Goal: Check status: Check status

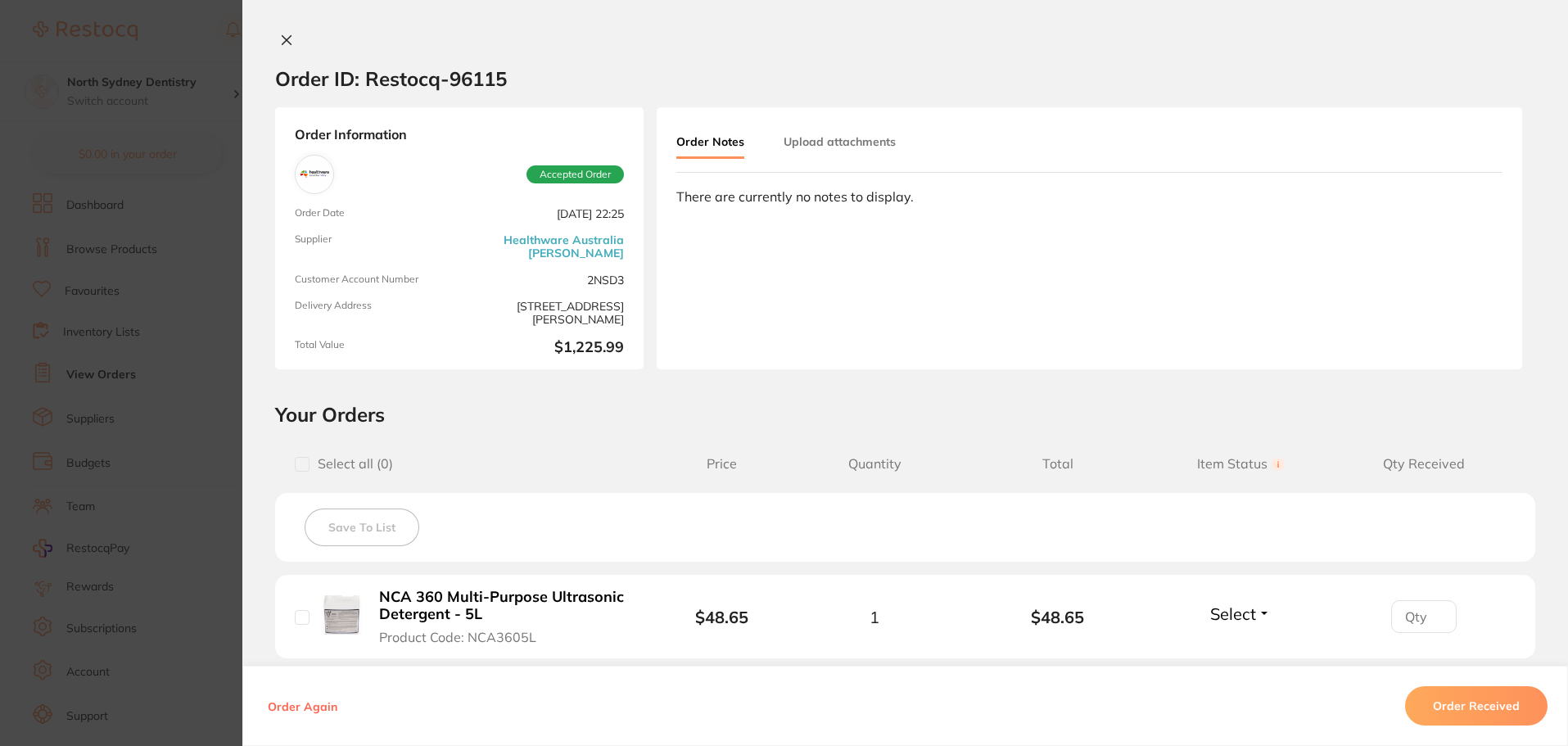
click at [280, 39] on icon at bounding box center [287, 40] width 13 height 13
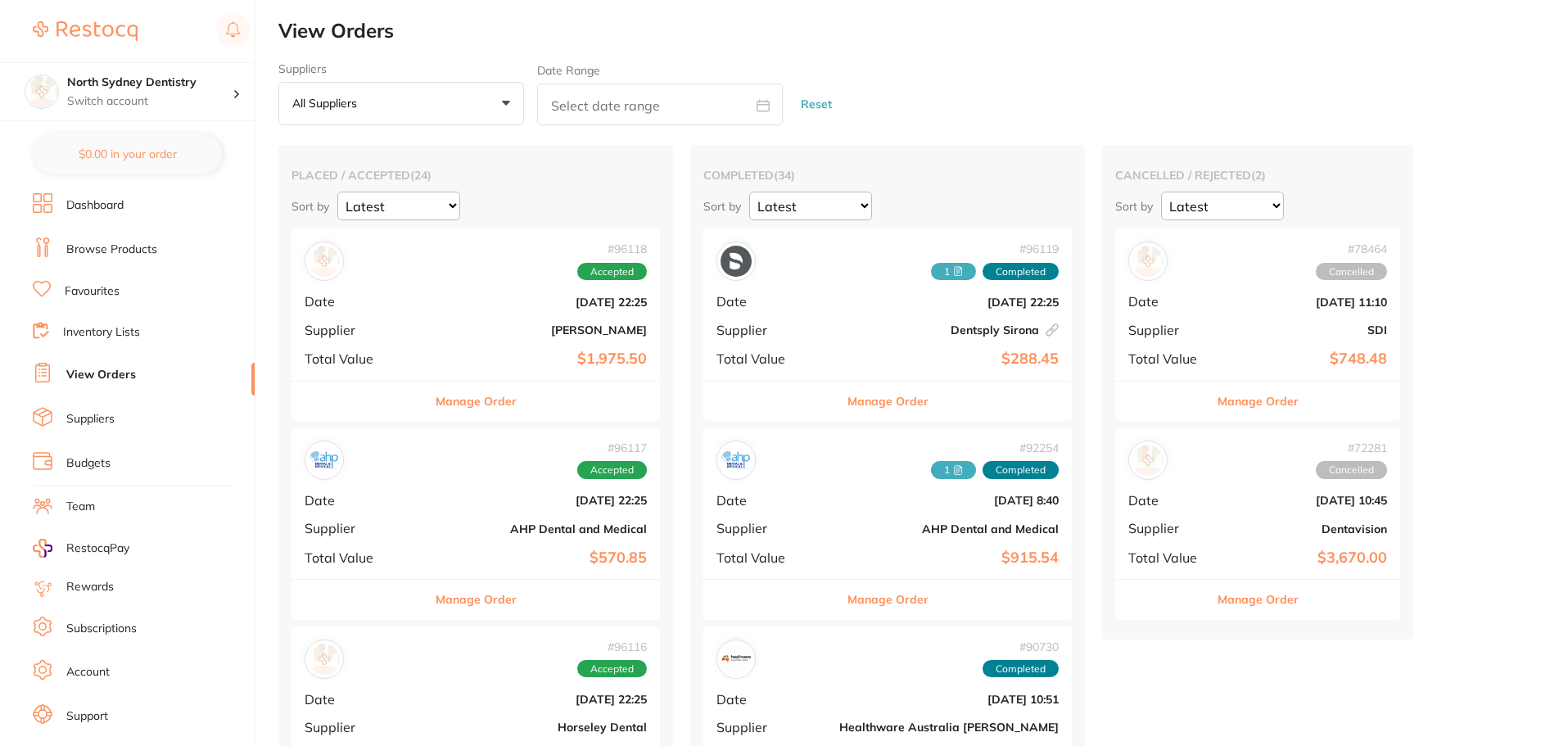
click at [370, 116] on button "All suppliers +0" at bounding box center [401, 104] width 246 height 44
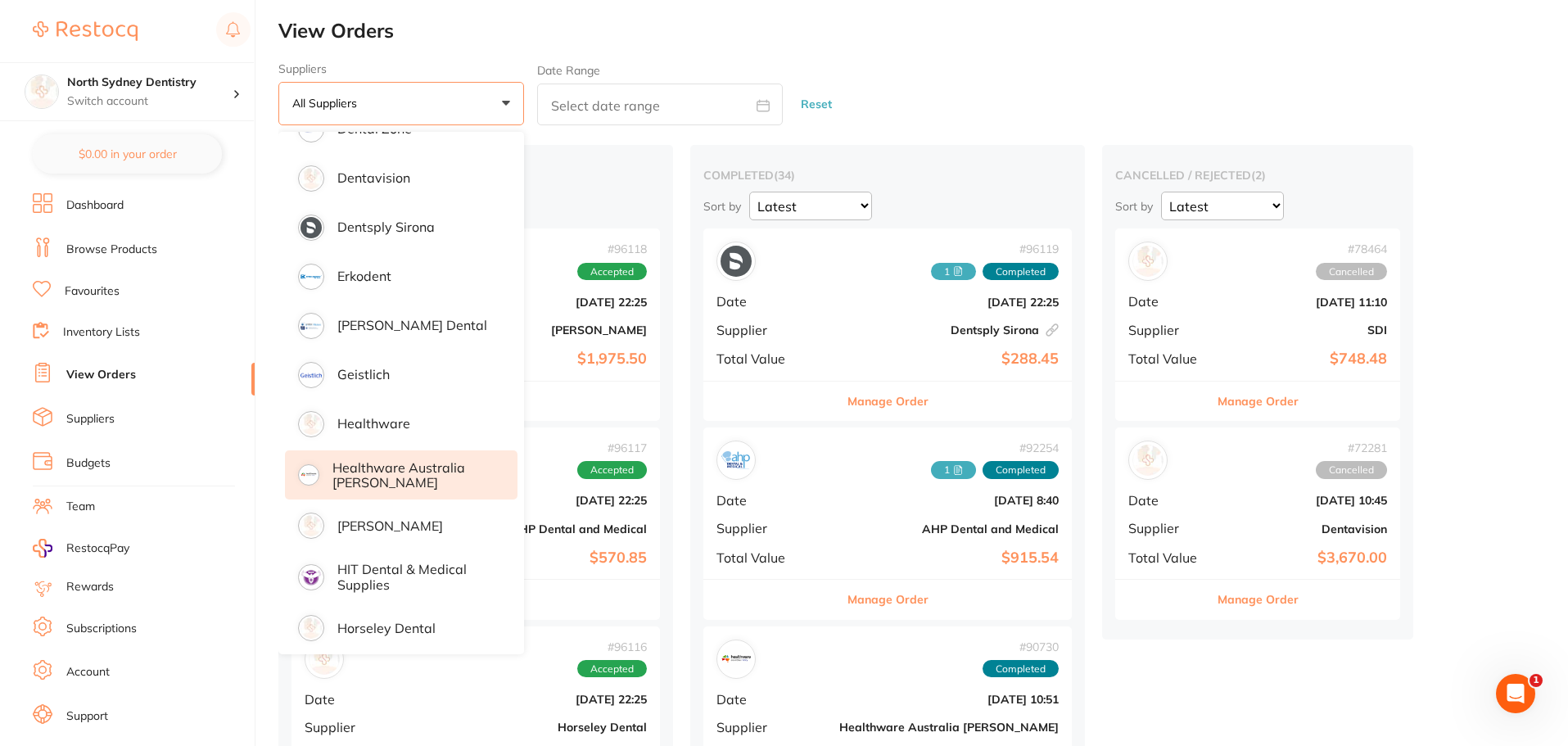
scroll to position [983, 0]
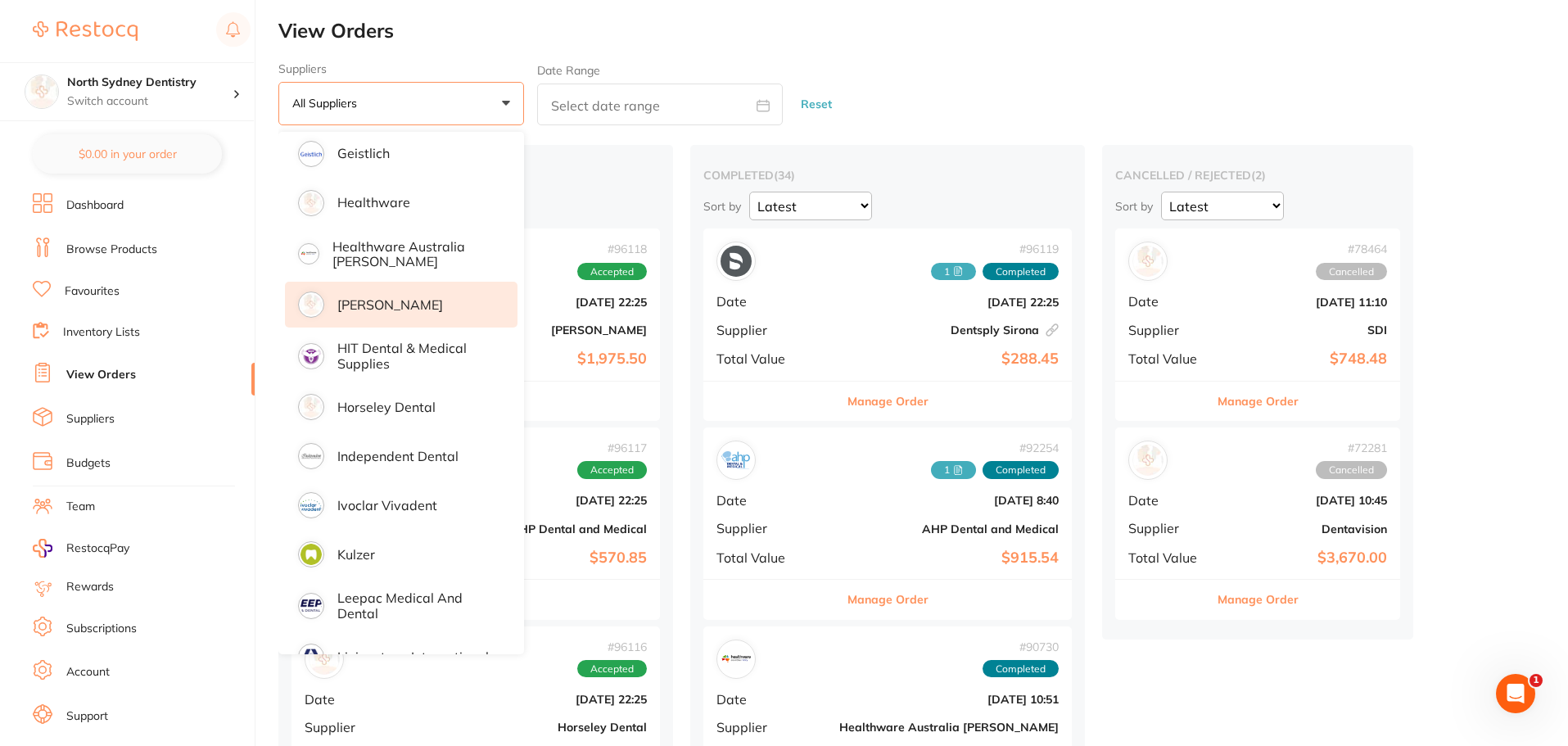
click at [382, 309] on p "[PERSON_NAME]" at bounding box center [391, 305] width 106 height 15
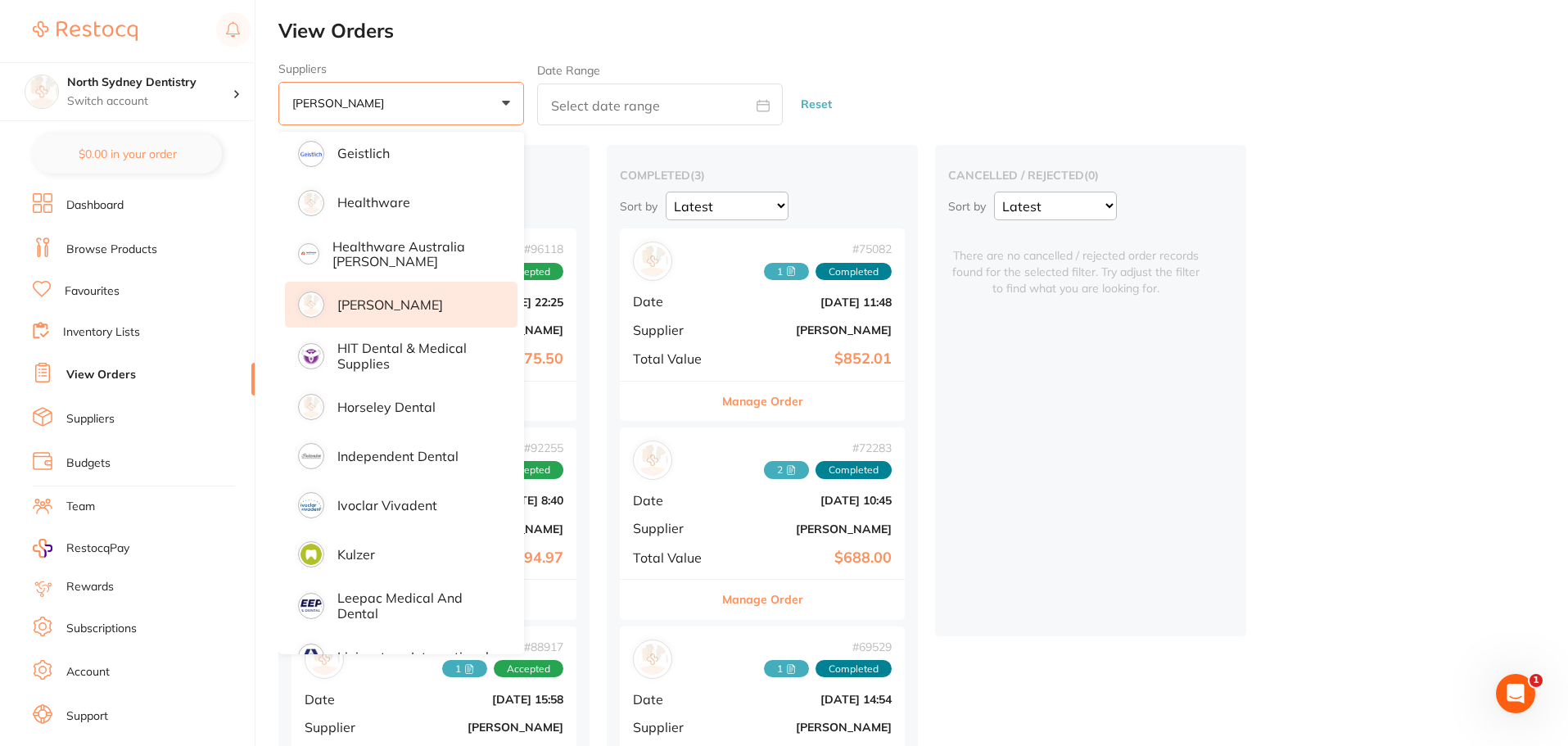
click at [392, 298] on p "[PERSON_NAME]" at bounding box center [391, 305] width 106 height 15
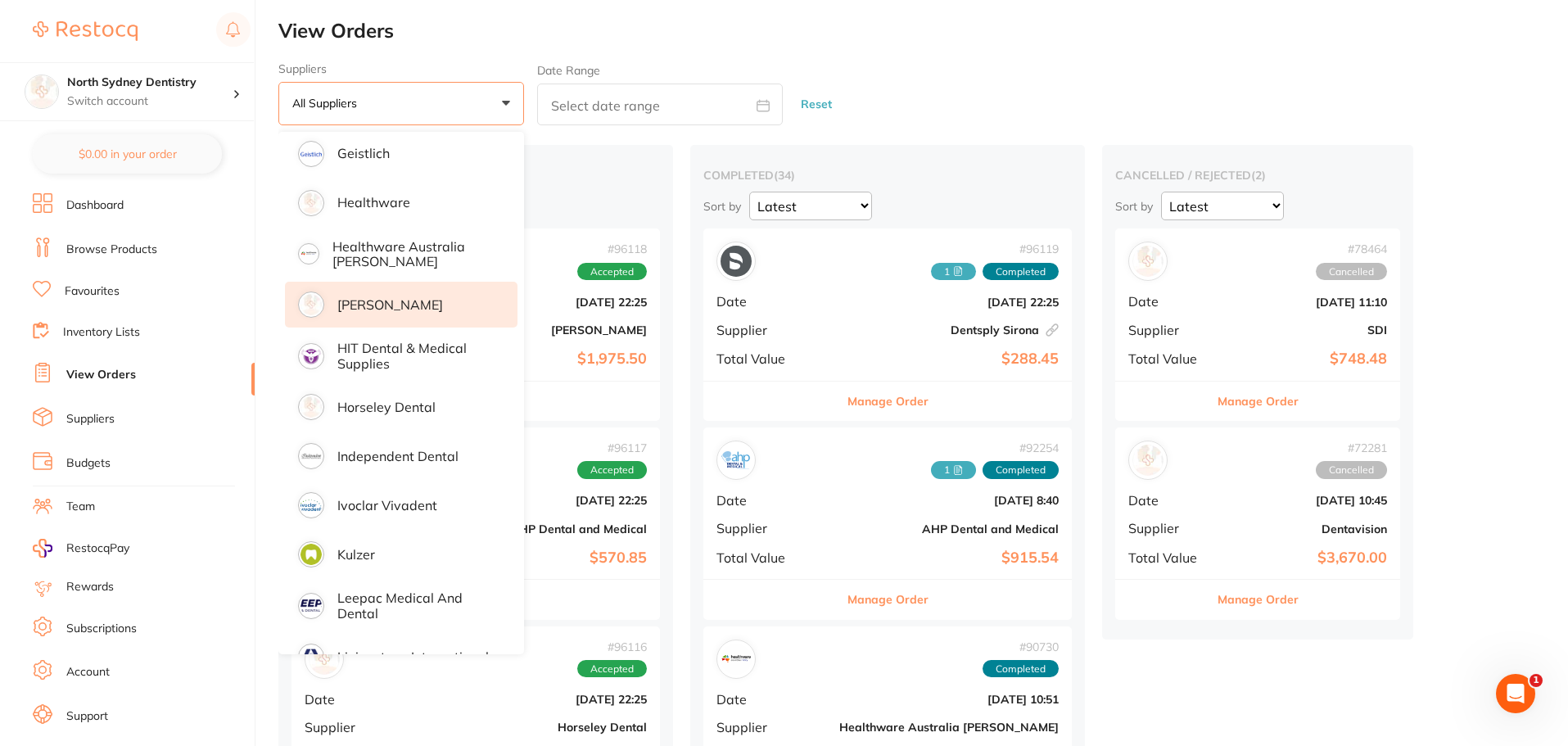
click at [402, 316] on li "[PERSON_NAME]" at bounding box center [401, 305] width 233 height 46
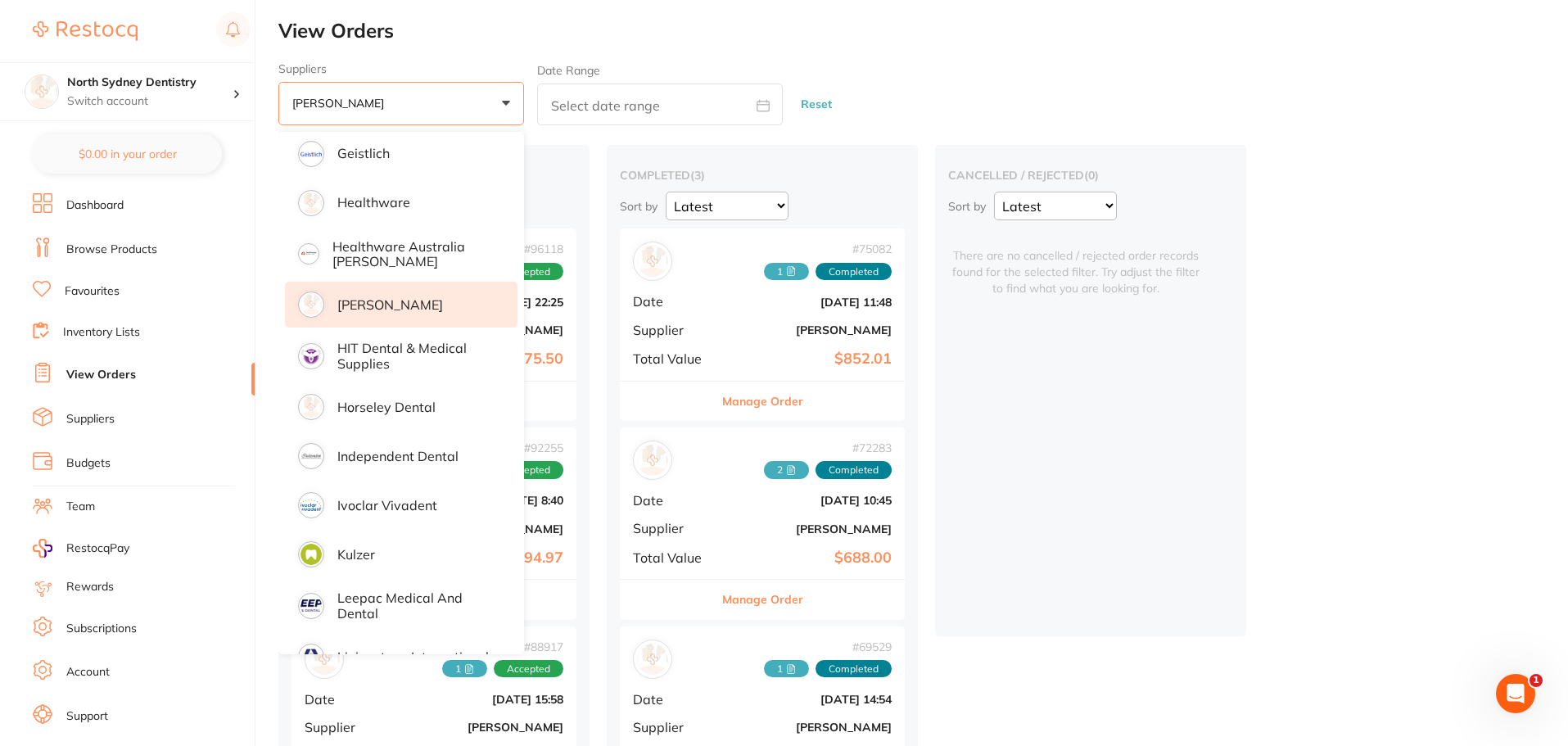
click at [503, 94] on button "[PERSON_NAME] +0" at bounding box center [401, 104] width 246 height 44
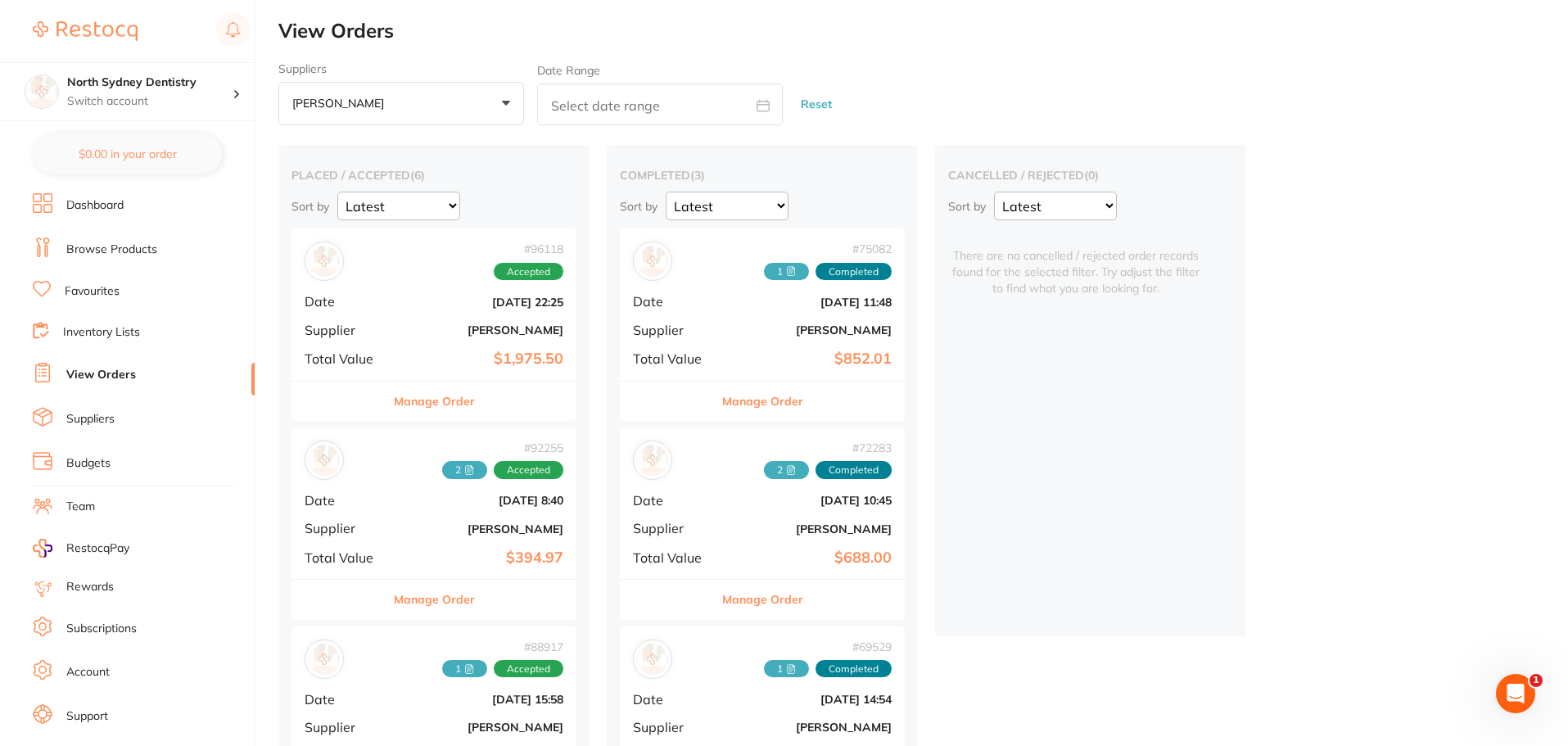
click at [426, 310] on div "# 96118 Accepted Date [DATE] 22:25 Supplier [PERSON_NAME] Total Value $1,975.50" at bounding box center [434, 304] width 285 height 152
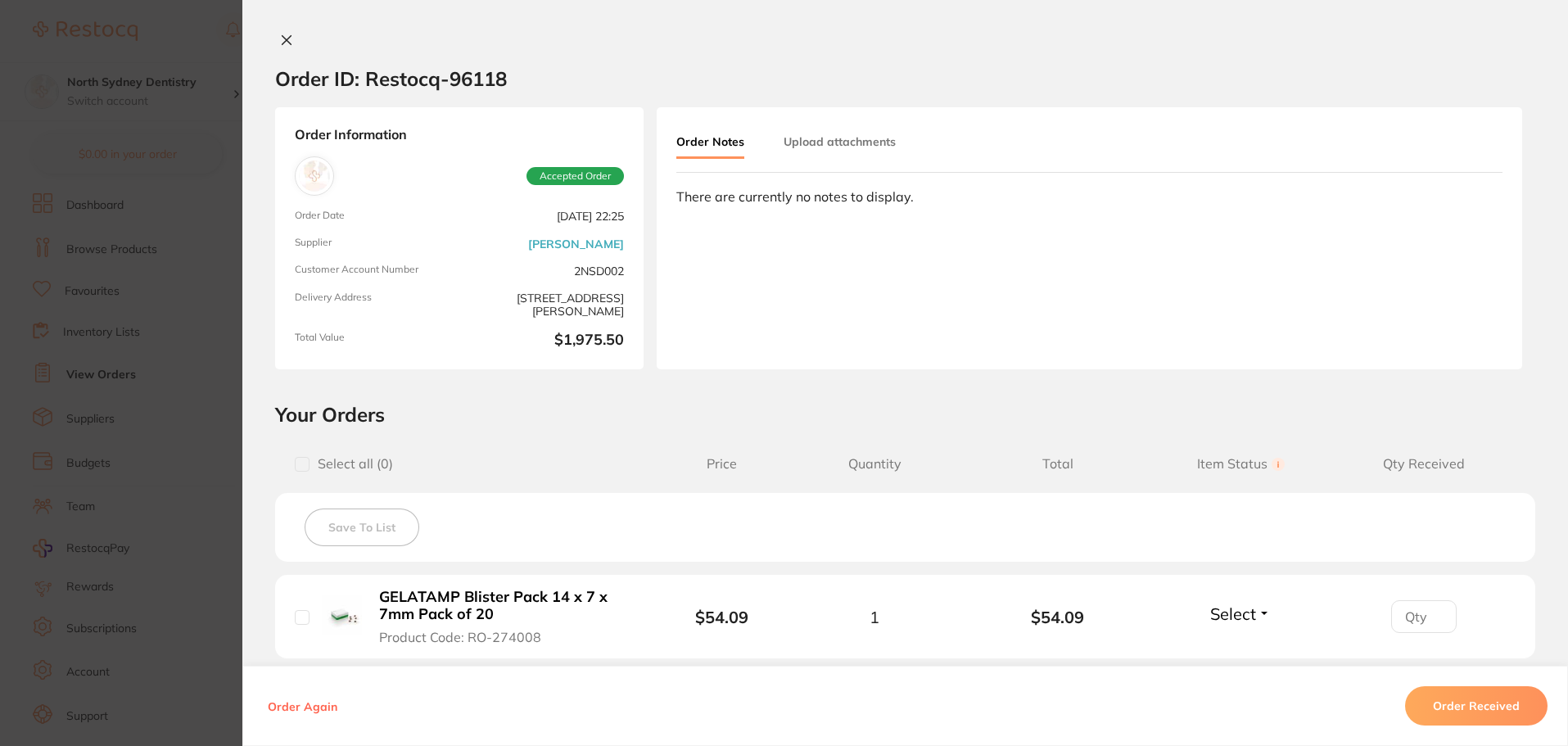
click at [855, 155] on button "Upload attachments" at bounding box center [840, 142] width 112 height 29
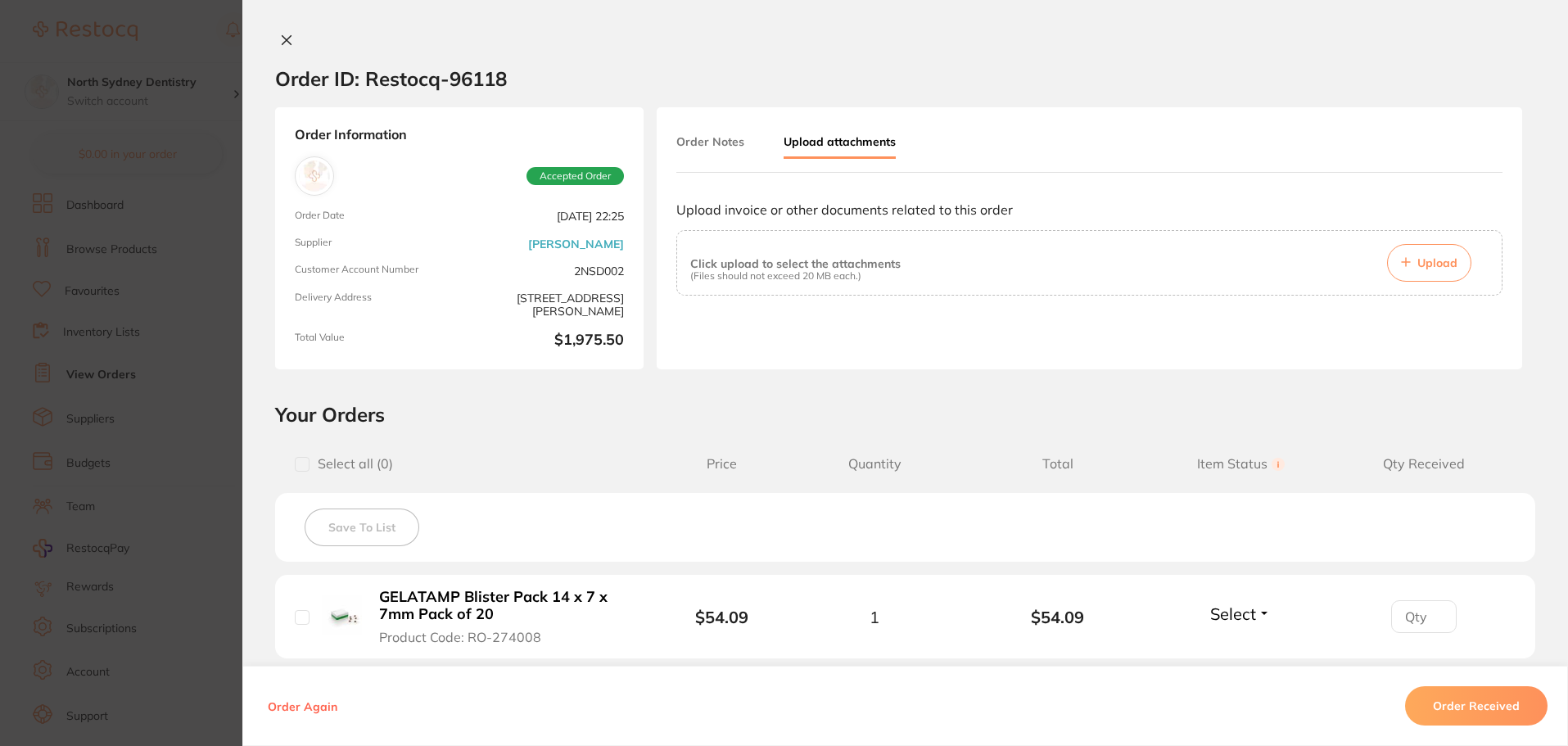
click at [1347, 202] on div "Upload invoice or other documents related to this order Click upload to select …" at bounding box center [1089, 281] width 826 height 185
click at [1428, 270] on button "Upload" at bounding box center [1429, 262] width 84 height 37
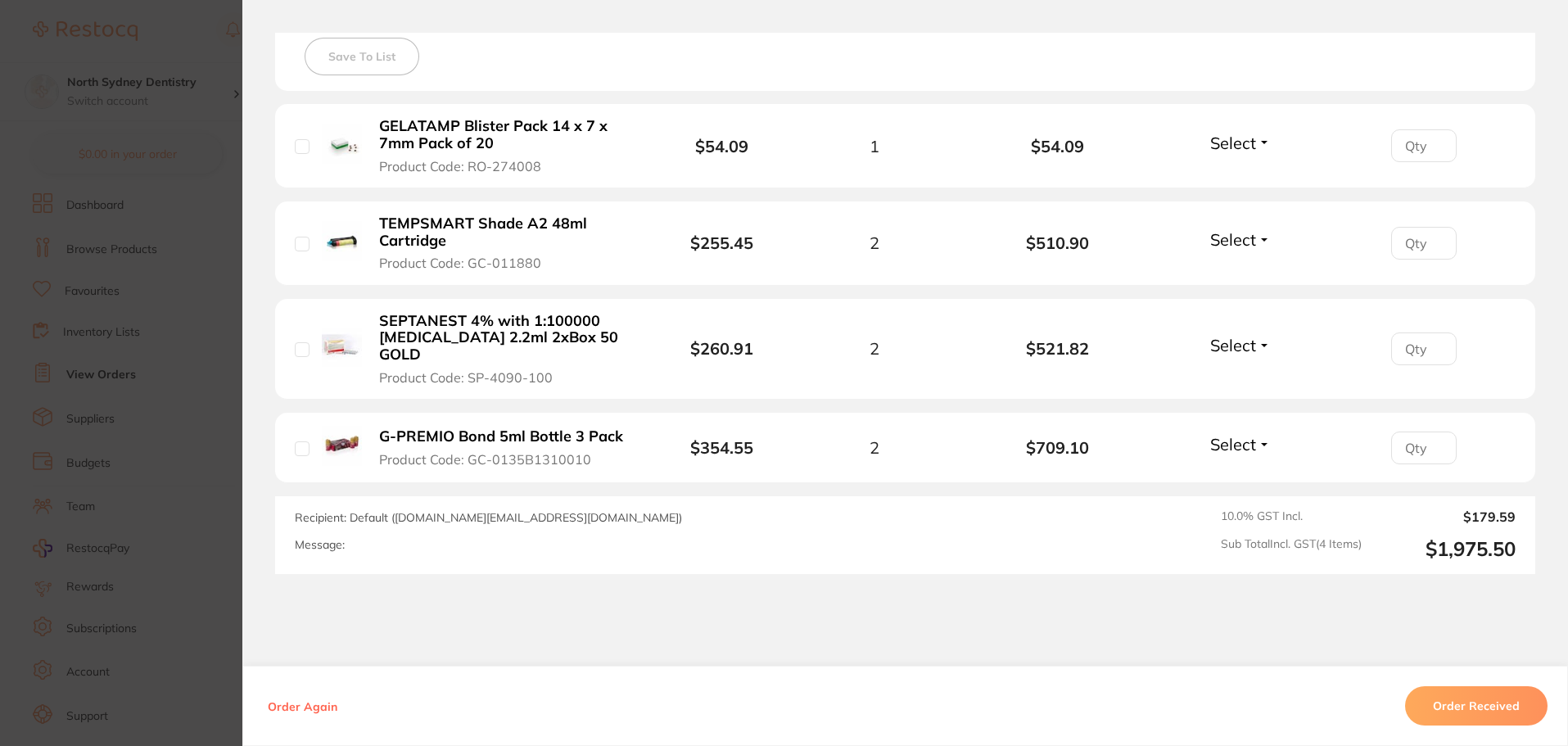
scroll to position [491, 0]
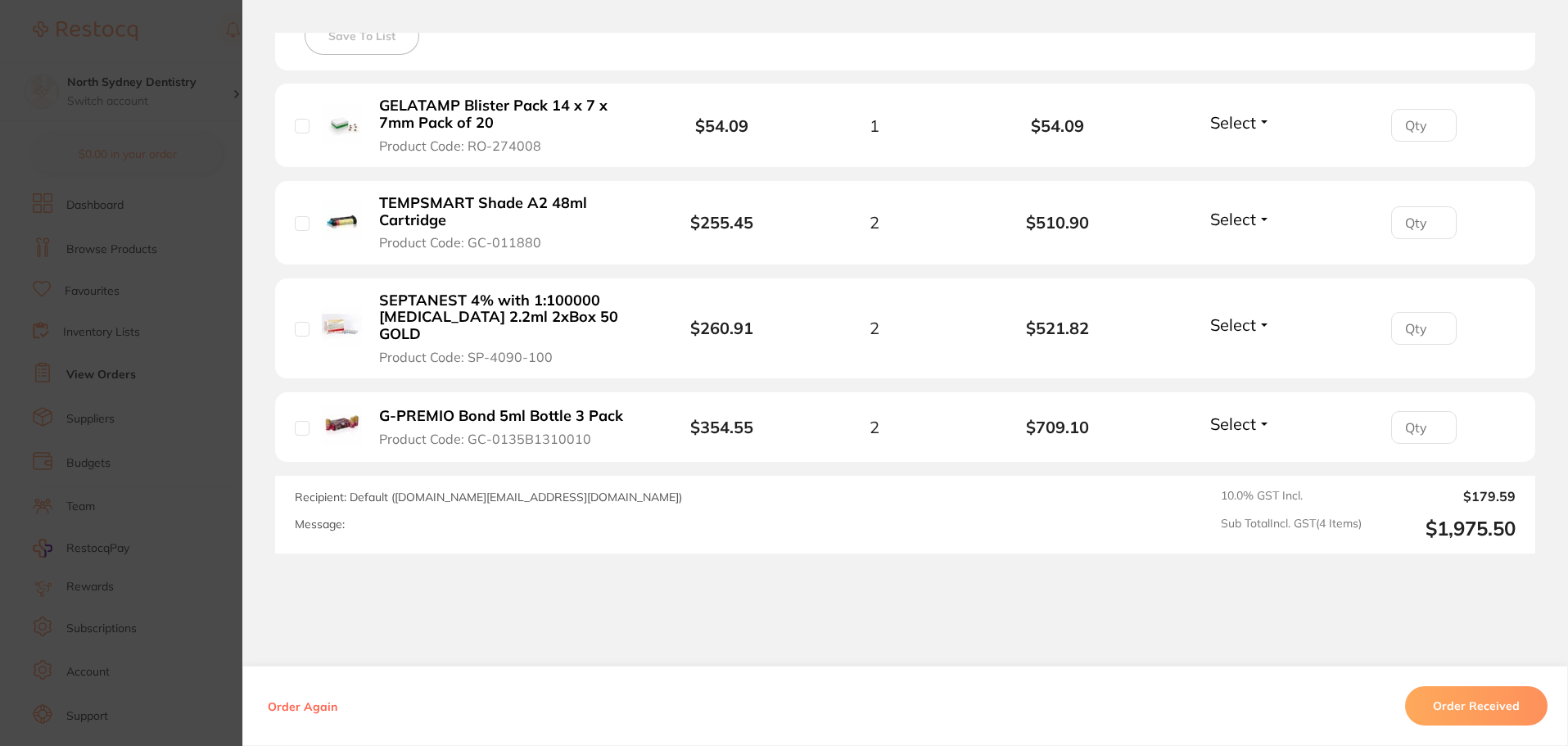
drag, startPoint x: 296, startPoint y: 411, endPoint x: 311, endPoint y: 373, distance: 40.9
click at [298, 421] on input "checkbox" at bounding box center [302, 428] width 15 height 15
checkbox input "true"
click at [303, 324] on input "checkbox" at bounding box center [302, 330] width 15 height 15
checkbox input "true"
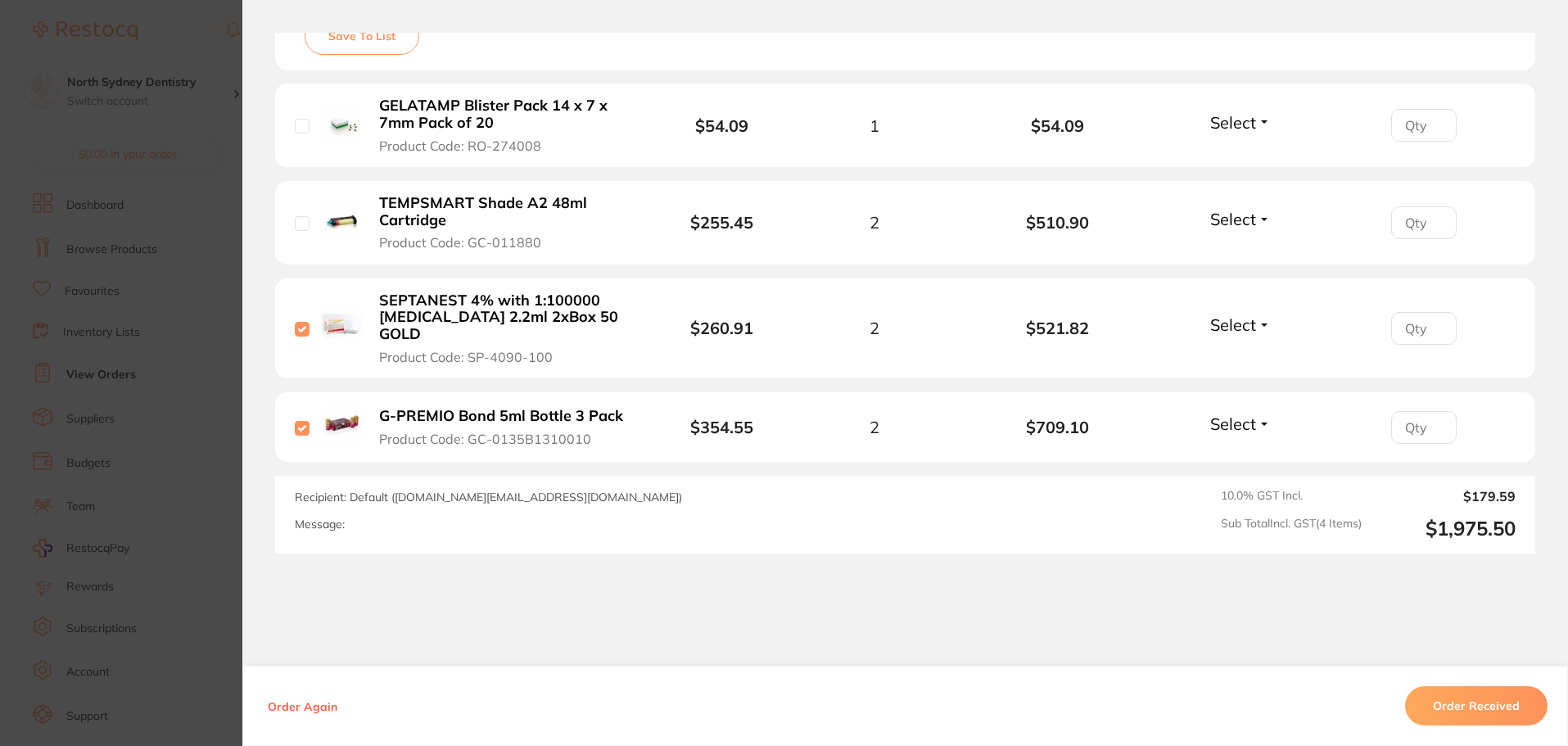
click at [299, 234] on div "TEMPSMART Shade A2 48ml Cartridge Product Code: GC-011880" at bounding box center [477, 223] width 366 height 58
click at [298, 226] on input "checkbox" at bounding box center [302, 224] width 15 height 15
checkbox input "true"
click at [300, 123] on input "checkbox" at bounding box center [302, 126] width 15 height 15
checkbox input "true"
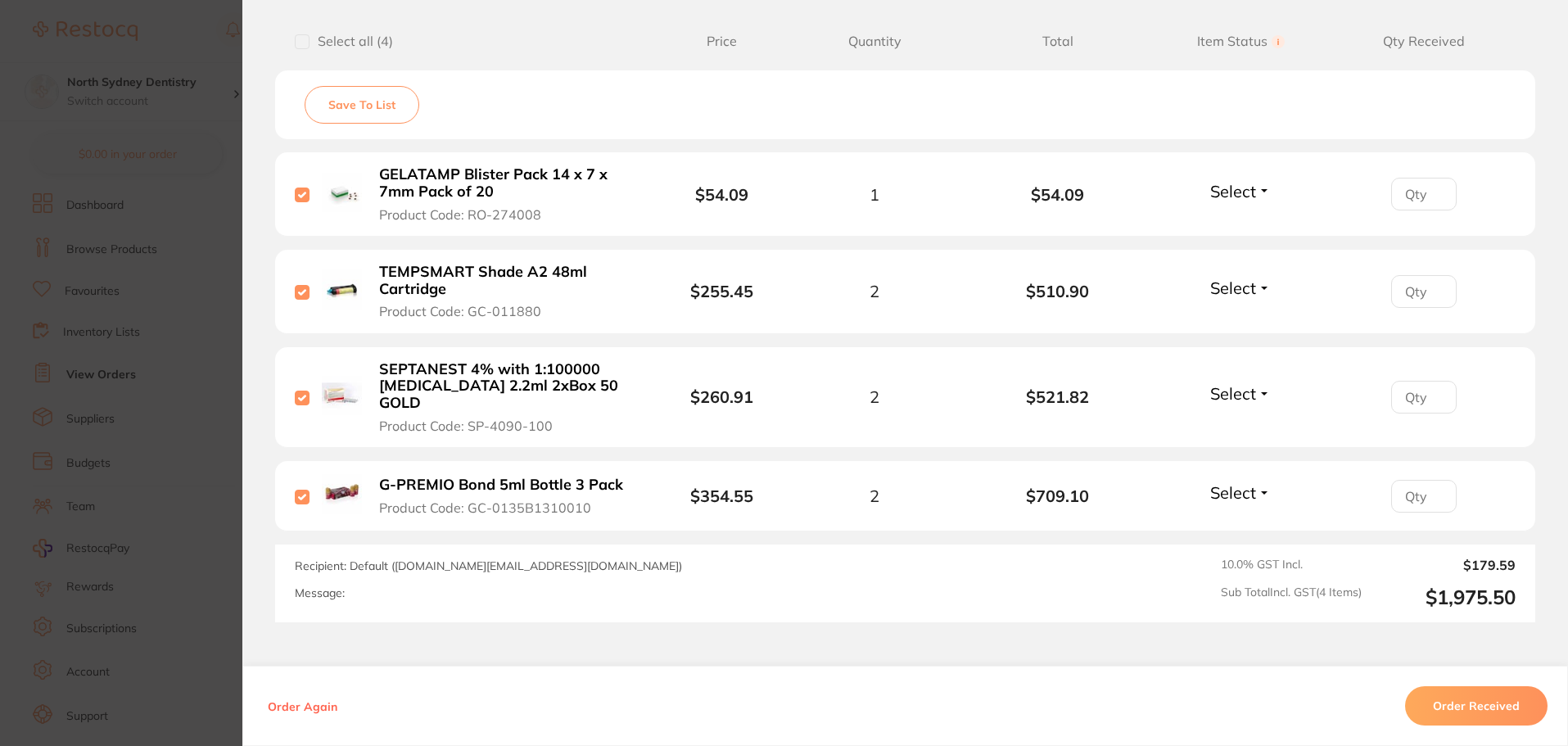
scroll to position [328, 0]
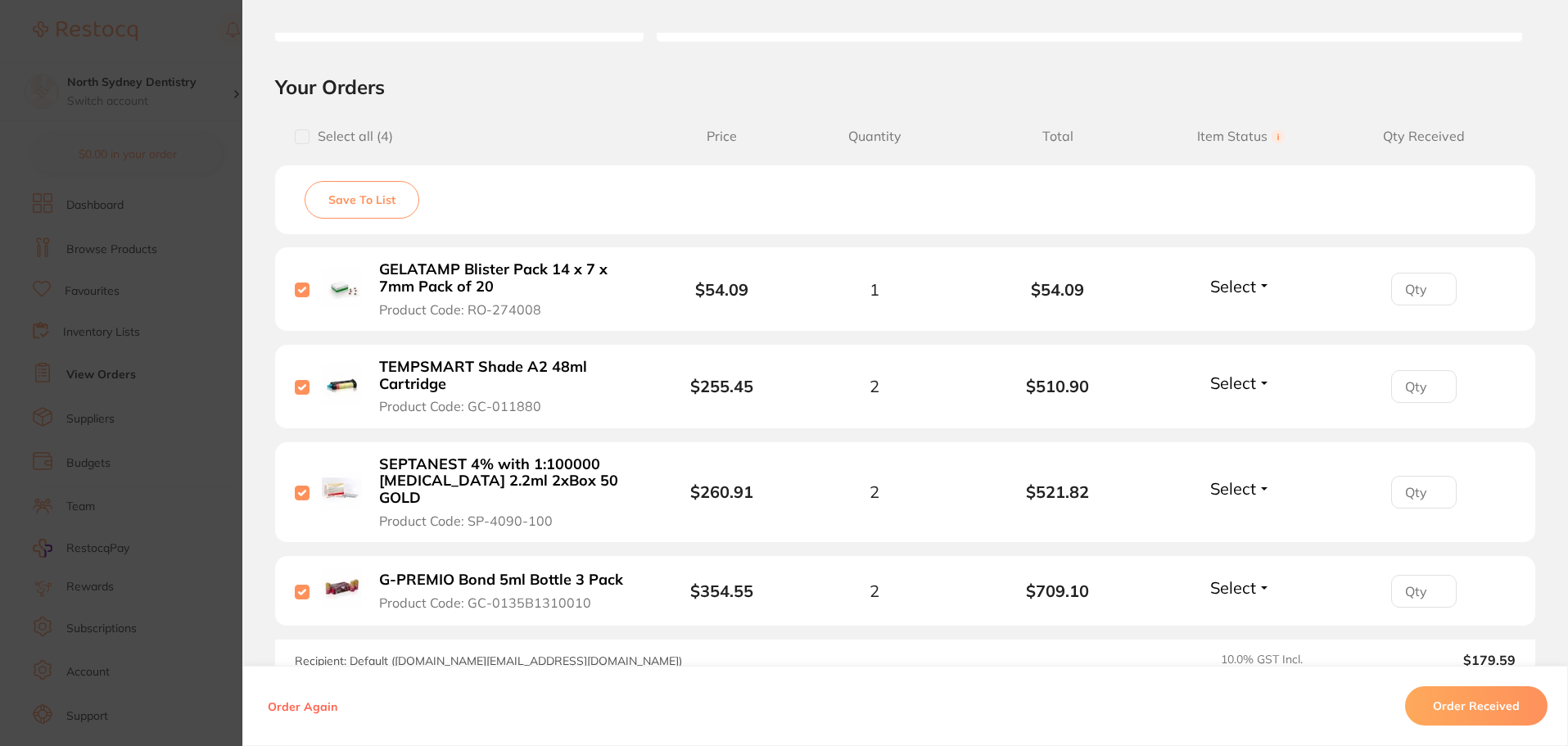
click at [1246, 289] on span "Select" at bounding box center [1233, 286] width 46 height 20
click at [1255, 319] on span "Received" at bounding box center [1241, 320] width 42 height 12
click at [1242, 386] on span "Select" at bounding box center [1233, 383] width 46 height 20
click at [1245, 419] on span "Received" at bounding box center [1241, 417] width 42 height 12
click at [1225, 478] on span "Select" at bounding box center [1233, 489] width 46 height 20
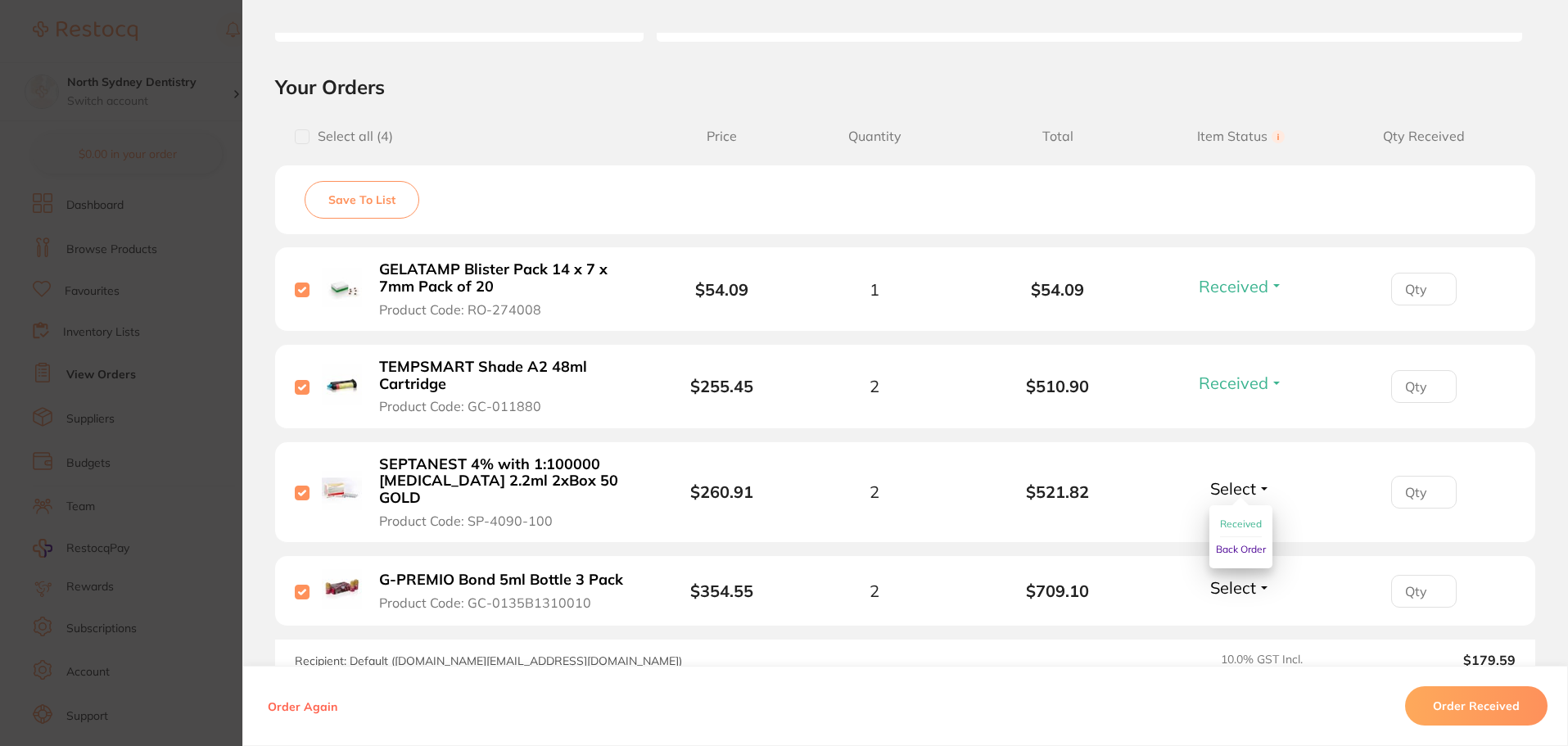
click at [1240, 518] on span "Received" at bounding box center [1241, 523] width 42 height 12
click at [1248, 578] on span "Select" at bounding box center [1233, 588] width 46 height 20
click at [1244, 617] on span "Received" at bounding box center [1241, 623] width 42 height 12
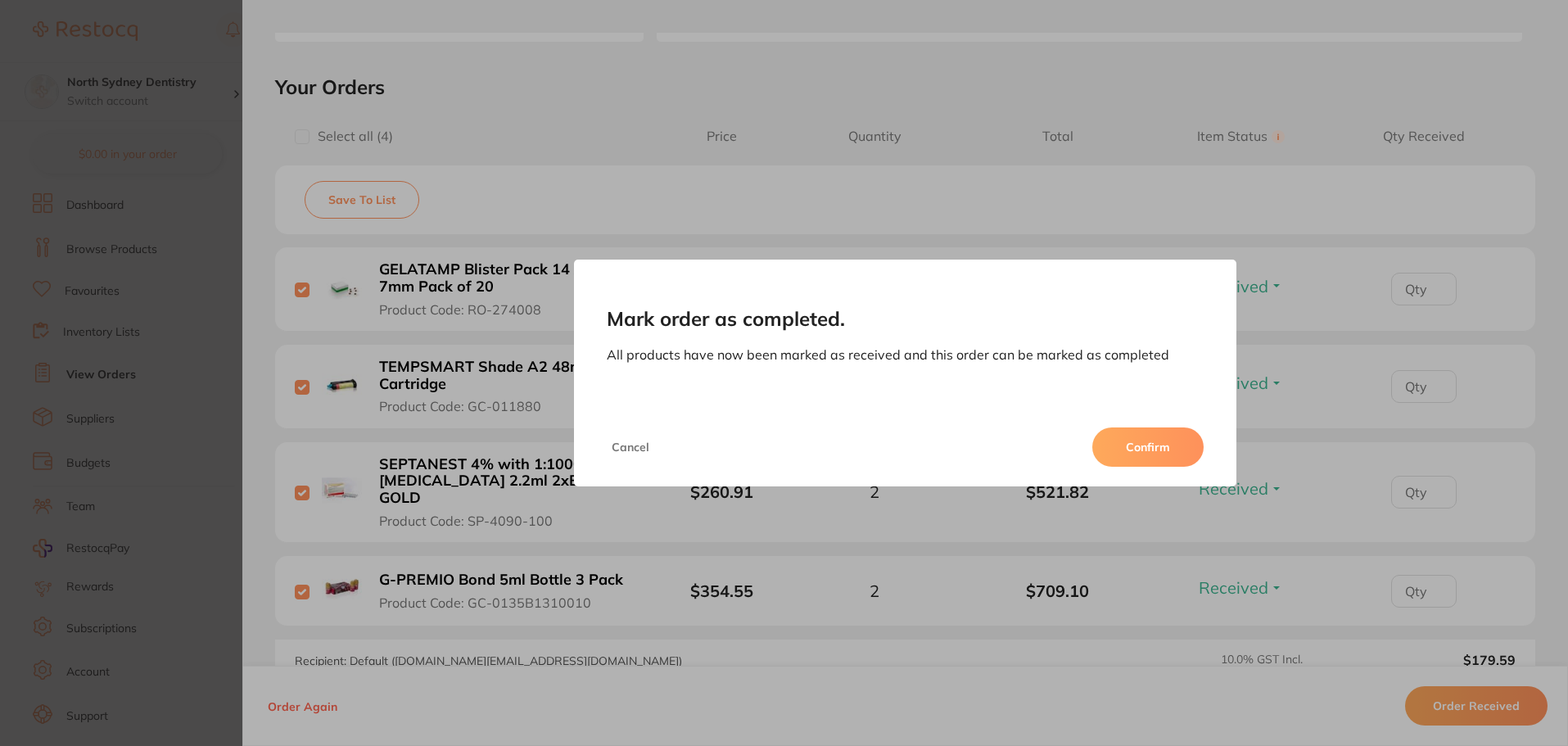
click at [1174, 449] on button "Confirm" at bounding box center [1148, 447] width 111 height 39
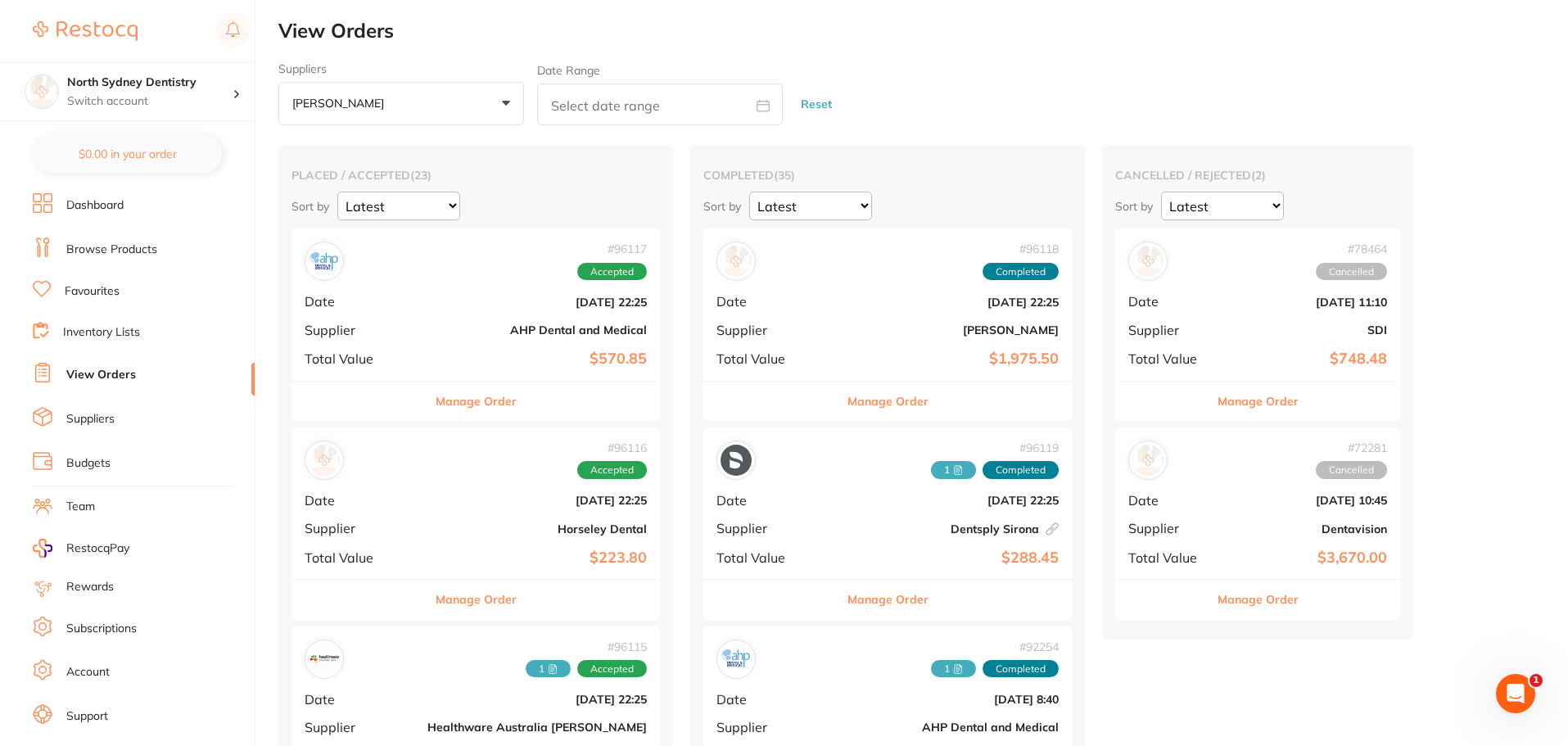
click at [817, 317] on div "# 96118 Completed Date [DATE] 22:25 Supplier [PERSON_NAME] Total Value $1,975.50" at bounding box center [888, 304] width 369 height 152
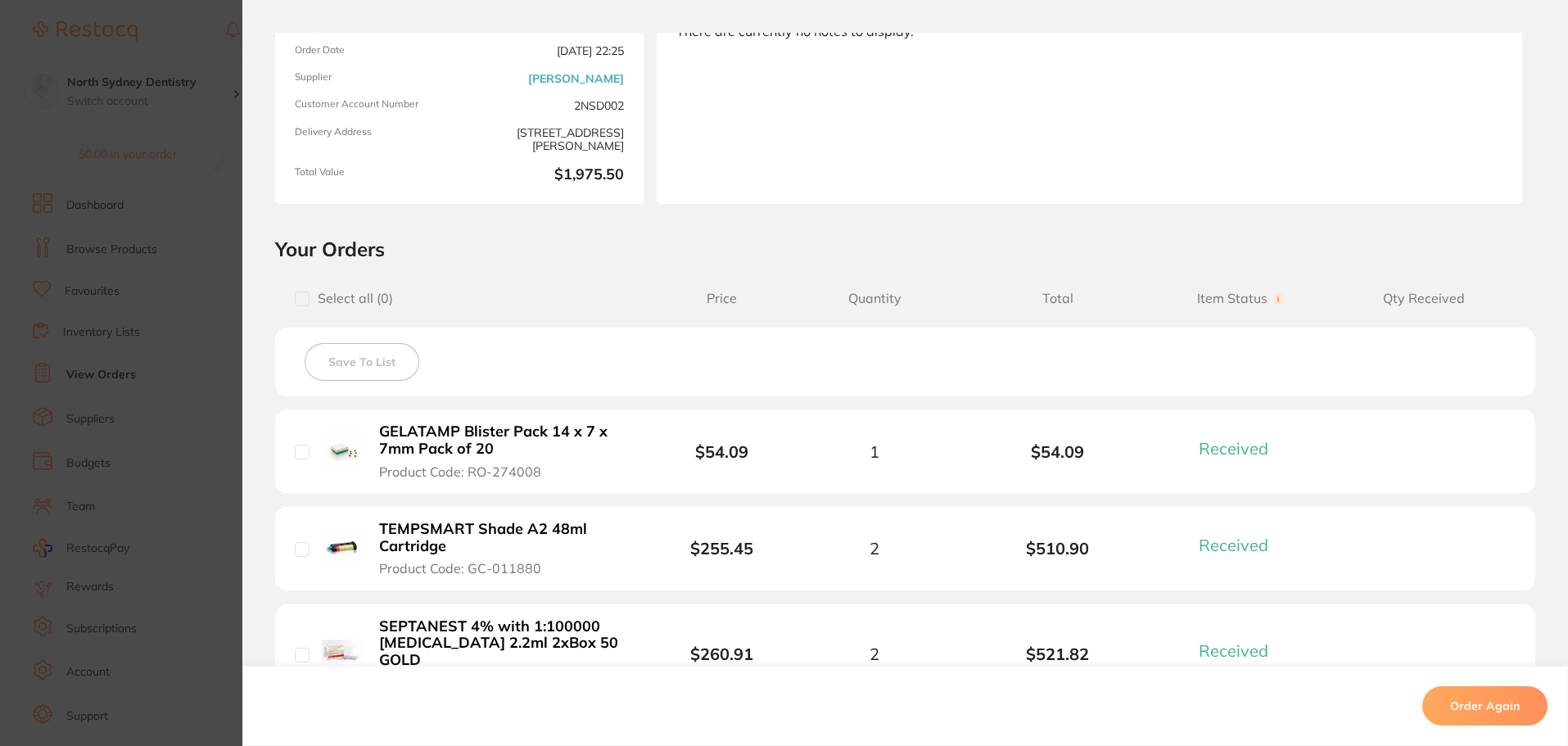
scroll to position [163, 0]
click at [140, 256] on section "Order ID: Restocq- 96118 Order Information 4 Received Completed Order Order Dat…" at bounding box center [784, 373] width 1568 height 746
